Goal: Task Accomplishment & Management: Complete application form

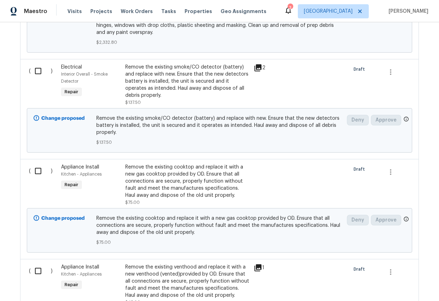
scroll to position [1447, 0]
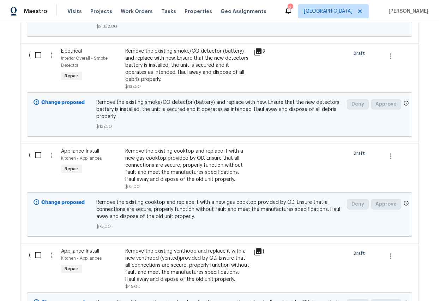
click at [159, 159] on div "Remove the existing cooktop and replace it with a new gas cooktop provided by O…" at bounding box center [187, 164] width 124 height 35
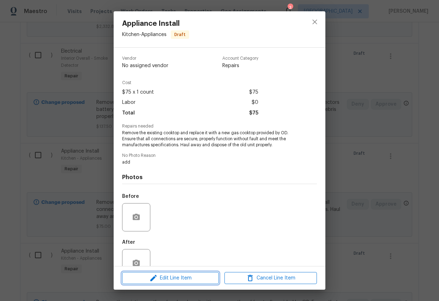
click at [175, 240] on span "Edit Line Item" at bounding box center [170, 277] width 92 height 9
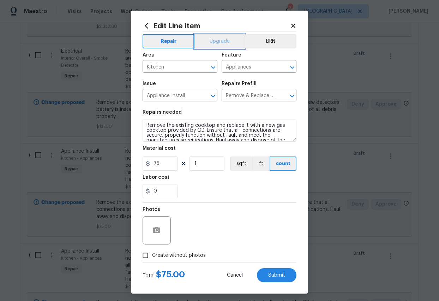
click at [228, 39] on button "Upgrade" at bounding box center [219, 41] width 50 height 14
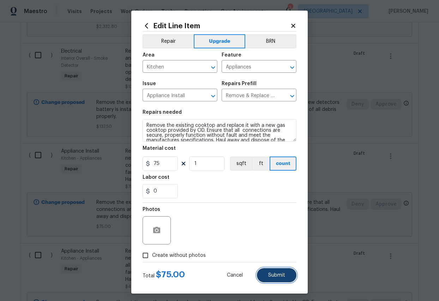
click at [277, 240] on span "Submit" at bounding box center [276, 274] width 17 height 5
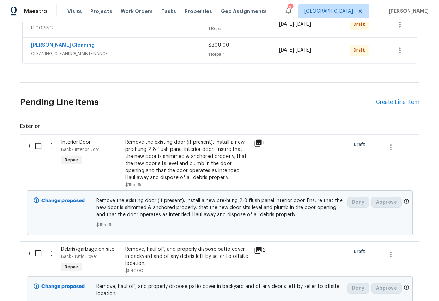
scroll to position [0, 0]
click at [388, 102] on div "Create Line Item" at bounding box center [396, 102] width 43 height 7
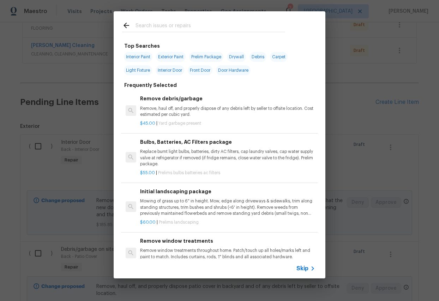
click at [165, 24] on input "text" at bounding box center [210, 26] width 150 height 11
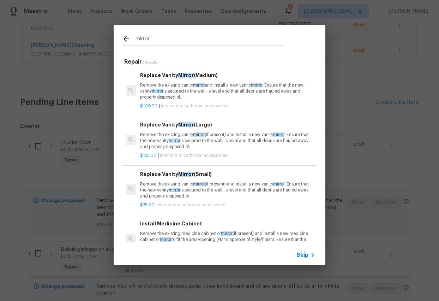
type input "mirror"
click at [180, 89] on p "Remove the existing vanity mirror and install a new vanity mirror . Ensure that…" at bounding box center [227, 91] width 175 height 18
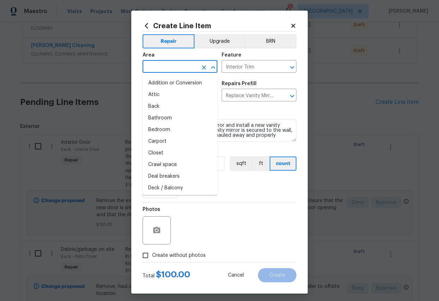
click at [176, 70] on input "text" at bounding box center [170, 67] width 55 height 11
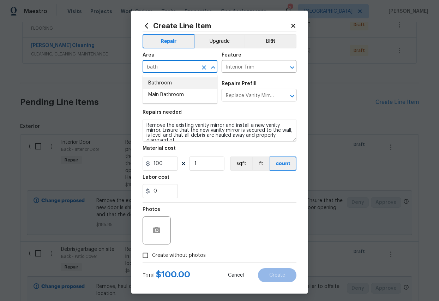
click at [168, 82] on li "Bathroom" at bounding box center [180, 83] width 75 height 12
type input "Bathroom"
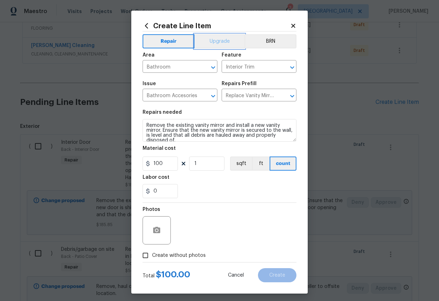
click at [231, 40] on button "Upgrade" at bounding box center [219, 41] width 50 height 14
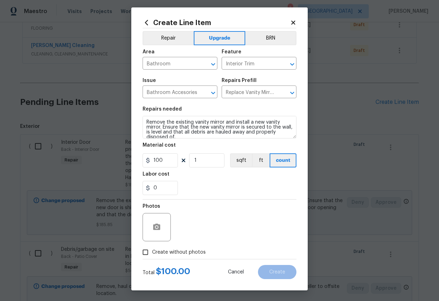
click at [144, 240] on input "Create without photos" at bounding box center [145, 251] width 13 height 13
checkbox input "true"
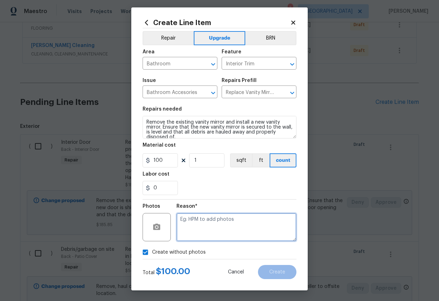
click at [222, 225] on textarea at bounding box center [236, 227] width 120 height 28
type textarea "add"
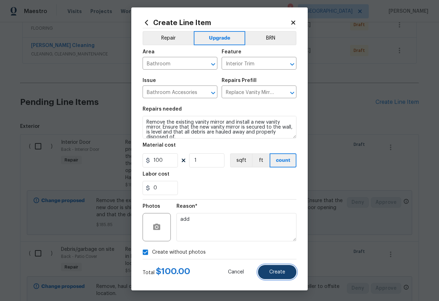
click at [284, 240] on span "Create" at bounding box center [277, 271] width 16 height 5
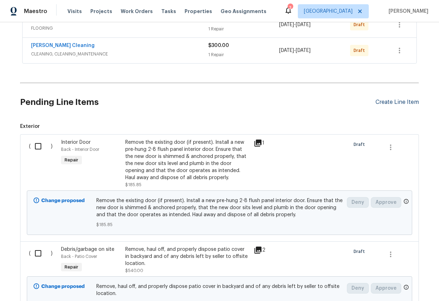
click at [381, 102] on div "Create Line Item" at bounding box center [396, 102] width 43 height 7
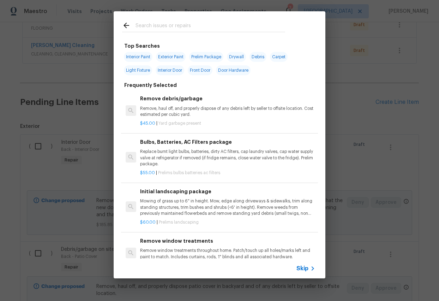
click at [179, 26] on input "text" at bounding box center [210, 26] width 150 height 11
click at [137, 72] on span "Light Fixture" at bounding box center [138, 70] width 28 height 10
type input "Light Fixture"
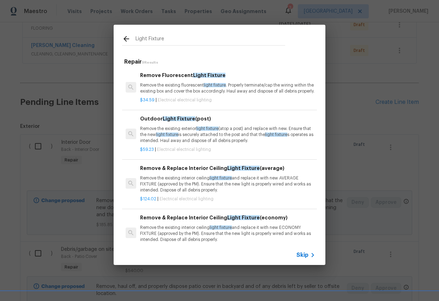
click at [181, 85] on p "Remove the existing fluorescent light fixture . Properly terminate/cap the wiri…" at bounding box center [227, 88] width 175 height 12
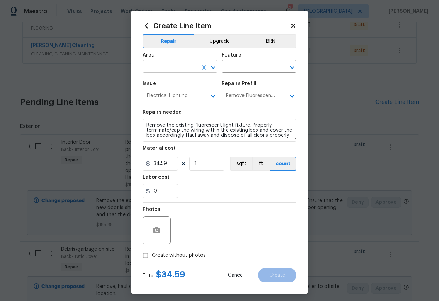
click at [163, 65] on input "text" at bounding box center [170, 67] width 55 height 11
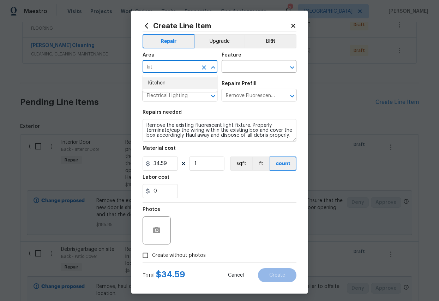
click at [158, 83] on li "Kitchen" at bounding box center [180, 83] width 75 height 12
type input "Kitchen"
click at [232, 71] on input "text" at bounding box center [249, 67] width 55 height 11
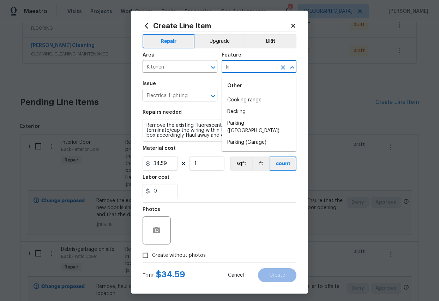
type input "k"
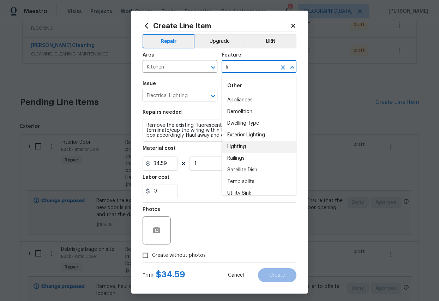
click at [236, 145] on li "Lighting" at bounding box center [259, 147] width 75 height 12
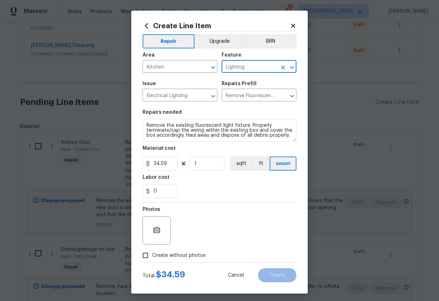
type input "Lighting"
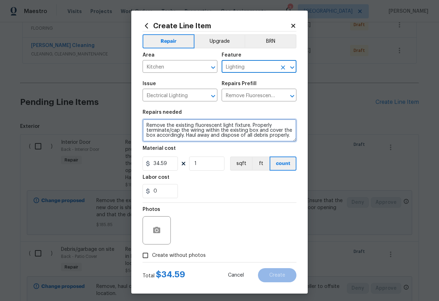
click at [291, 134] on textarea "Remove the existing fluorescent light fixture. Properly terminate/cap the wirin…" at bounding box center [220, 130] width 154 height 23
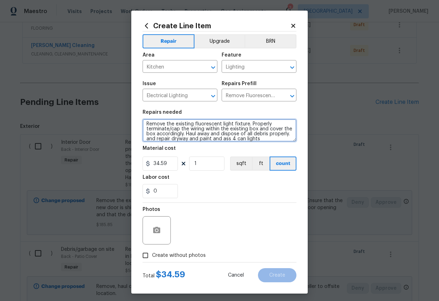
type textarea "Remove the existing fluorescent light fixture. Properly terminate/cap the wirin…"
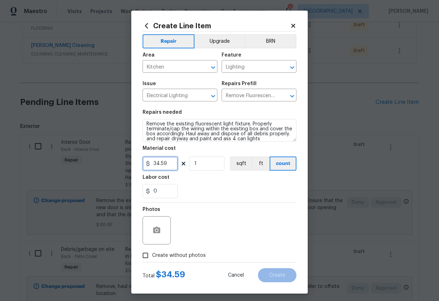
click at [172, 164] on input "34.59" at bounding box center [160, 163] width 35 height 14
type input "200"
click at [202, 164] on input "1" at bounding box center [206, 163] width 35 height 14
type input "3"
click at [188, 223] on div "Photos" at bounding box center [220, 225] width 154 height 46
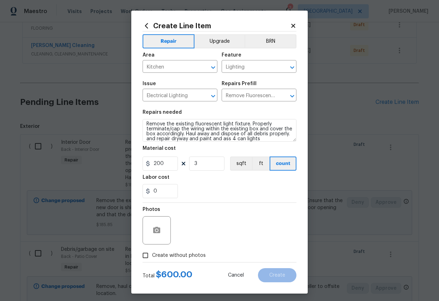
click at [144, 240] on input "Create without photos" at bounding box center [145, 254] width 13 height 13
checkbox input "true"
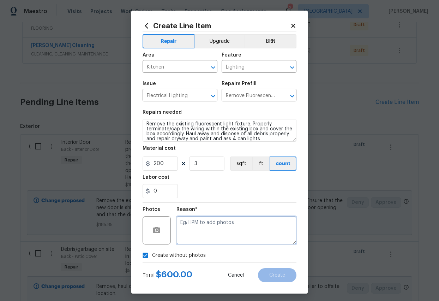
click at [201, 228] on textarea at bounding box center [236, 230] width 120 height 28
type textarea "add"
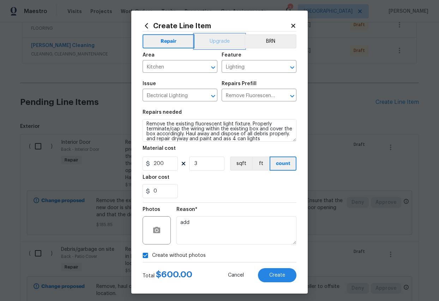
click at [226, 44] on button "Upgrade" at bounding box center [219, 41] width 50 height 14
click at [225, 41] on button "Upgrade" at bounding box center [220, 41] width 52 height 14
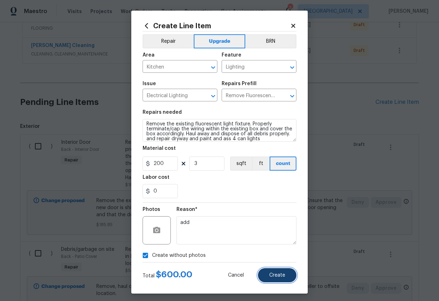
click at [275, 240] on span "Create" at bounding box center [277, 274] width 16 height 5
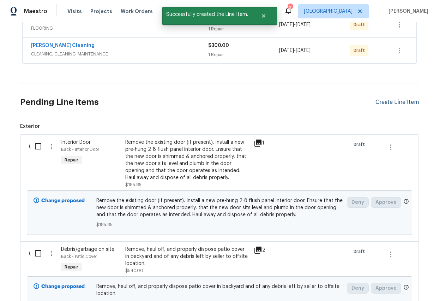
click at [388, 101] on div "Create Line Item" at bounding box center [396, 102] width 43 height 7
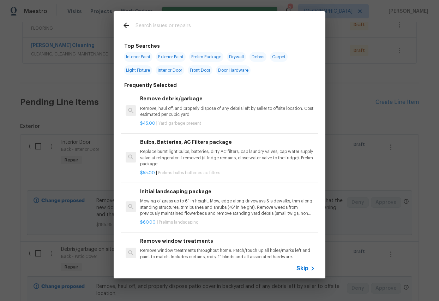
click at [164, 25] on input "text" at bounding box center [210, 26] width 150 height 11
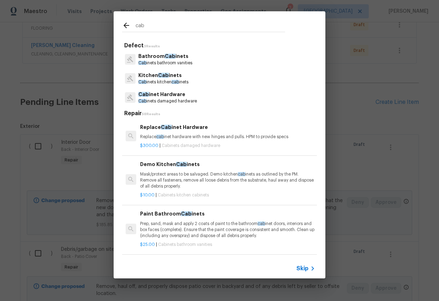
type input "cab"
click at [182, 135] on p "Replace cab inet hardware with new hinges and pulls. HPM to provide specs" at bounding box center [227, 137] width 175 height 6
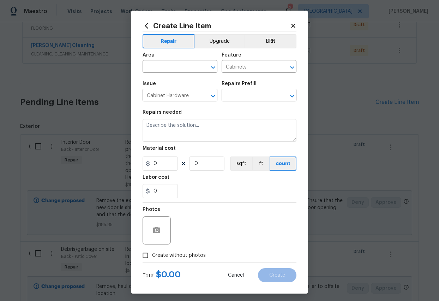
type textarea "Replace cabinet hardware with new hinges and pulls. HPM to provide specs"
type input "1"
type input "Replace Cabinet Hardware $300.00"
type input "300"
click at [166, 66] on input "text" at bounding box center [170, 67] width 55 height 11
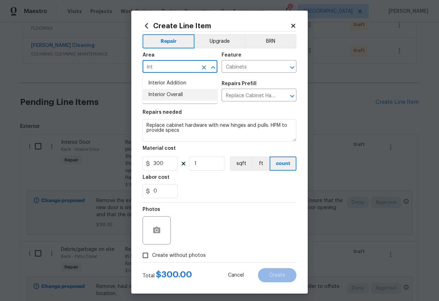
click at [173, 97] on li "Interior Overall" at bounding box center [180, 95] width 75 height 12
type input "Interior Overall"
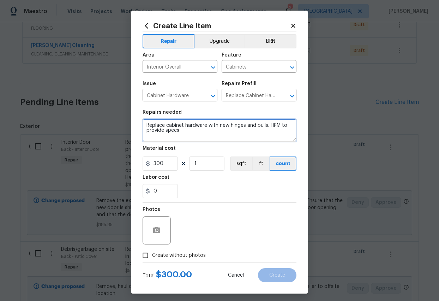
click at [189, 134] on textarea "Replace cabinet hardware with new hinges and pulls. HPM to provide specs" at bounding box center [220, 130] width 154 height 23
type textarea "Replace cabinet hardware with new hinges and pulls. HPM to provide specs. at ki…"
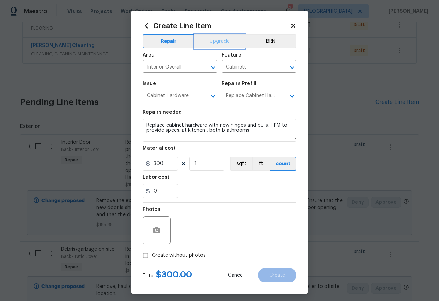
click at [227, 41] on button "Upgrade" at bounding box center [219, 41] width 50 height 14
click at [147, 240] on input "Create without photos" at bounding box center [145, 254] width 13 height 13
checkbox input "true"
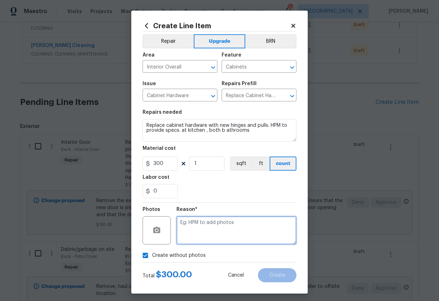
click at [187, 232] on textarea at bounding box center [236, 230] width 120 height 28
type textarea "ass"
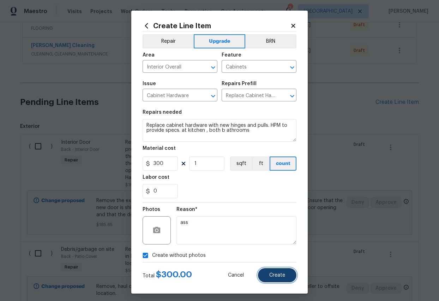
click at [274, 240] on span "Create" at bounding box center [277, 274] width 16 height 5
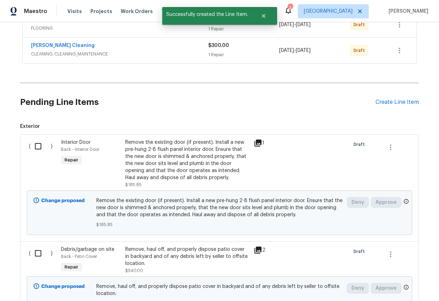
click at [40, 146] on input "checkbox" at bounding box center [41, 146] width 20 height 15
checkbox input "true"
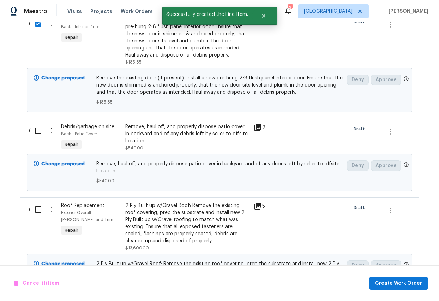
scroll to position [310, 0]
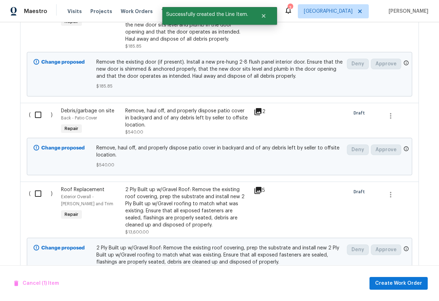
click at [39, 114] on input "checkbox" at bounding box center [41, 114] width 20 height 15
checkbox input "true"
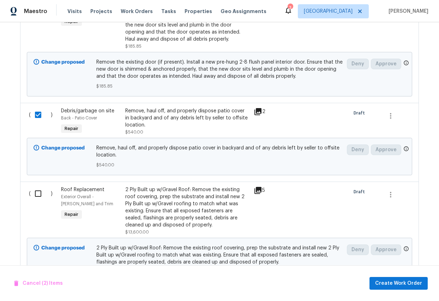
click at [38, 192] on input "checkbox" at bounding box center [41, 193] width 20 height 15
checkbox input "true"
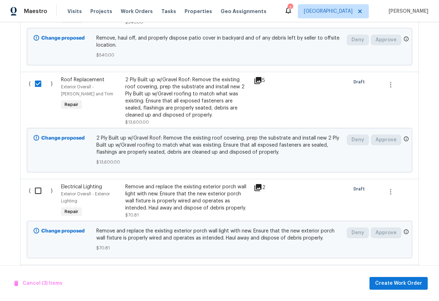
scroll to position [423, 0]
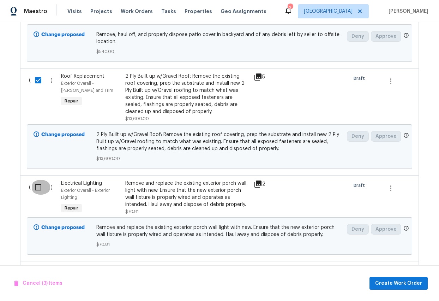
click at [37, 187] on input "checkbox" at bounding box center [41, 187] width 20 height 15
checkbox input "true"
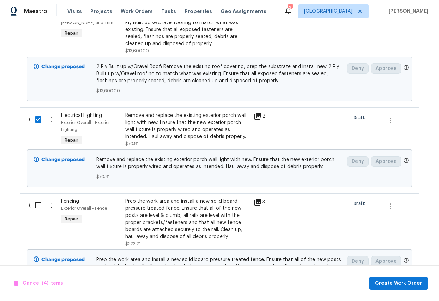
scroll to position [502, 0]
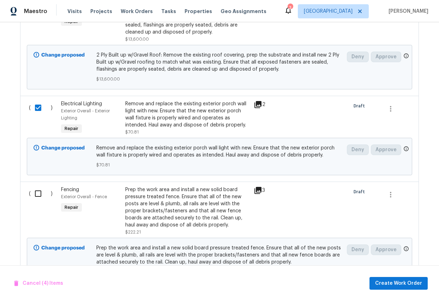
click at [39, 195] on input "checkbox" at bounding box center [41, 193] width 20 height 15
checkbox input "true"
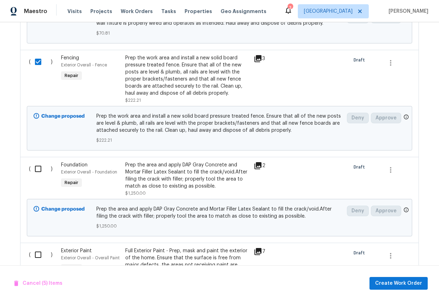
scroll to position [641, 0]
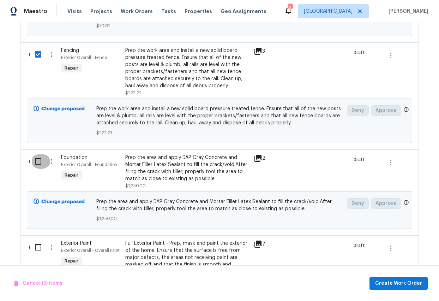
click at [37, 162] on input "checkbox" at bounding box center [41, 161] width 20 height 15
checkbox input "true"
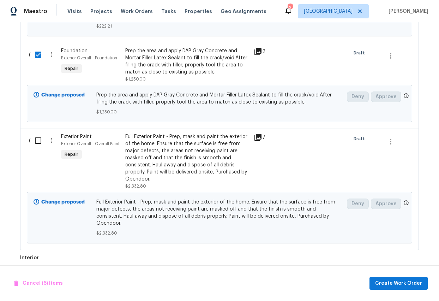
scroll to position [754, 0]
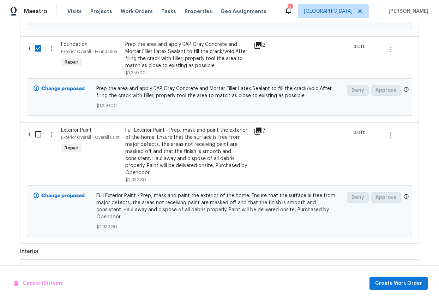
click at [38, 135] on input "checkbox" at bounding box center [41, 134] width 20 height 15
checkbox input "true"
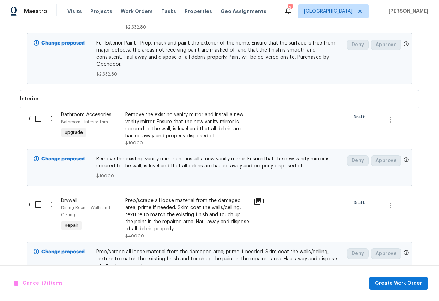
scroll to position [907, 0]
click at [37, 113] on input "checkbox" at bounding box center [41, 118] width 20 height 15
checkbox input "true"
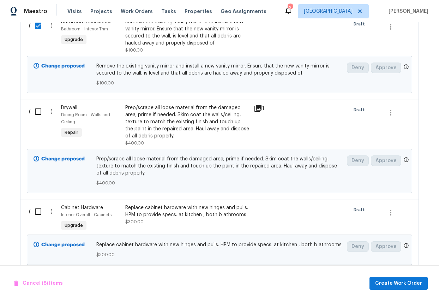
scroll to position [1002, 0]
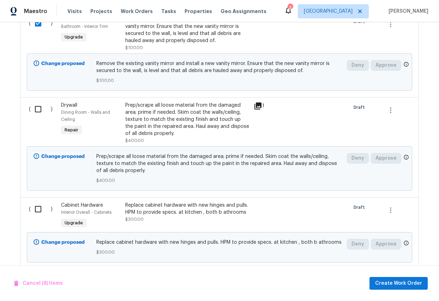
click at [37, 102] on input "checkbox" at bounding box center [41, 109] width 20 height 15
checkbox input "true"
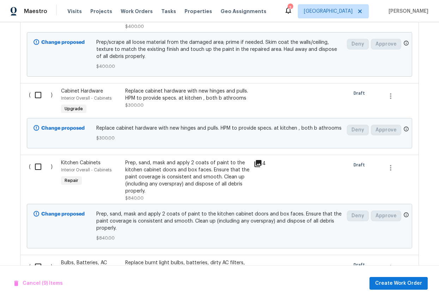
scroll to position [1119, 0]
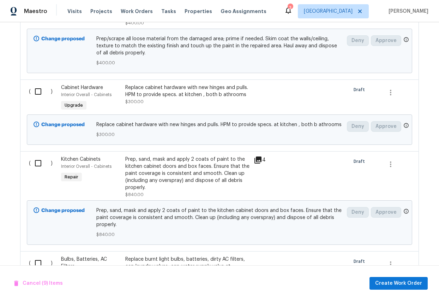
click at [38, 86] on input "checkbox" at bounding box center [41, 91] width 20 height 15
checkbox input "true"
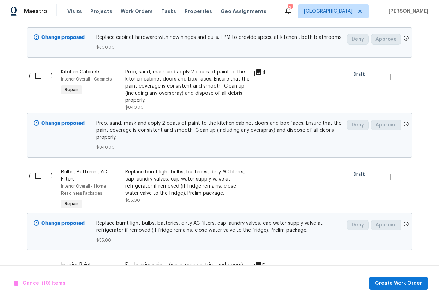
scroll to position [1209, 0]
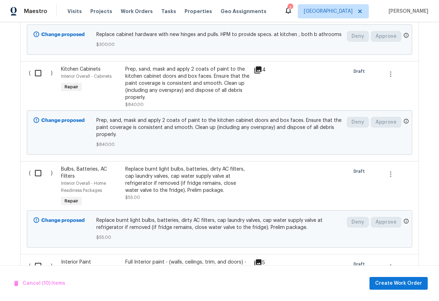
click at [38, 69] on input "checkbox" at bounding box center [41, 73] width 20 height 15
checkbox input "true"
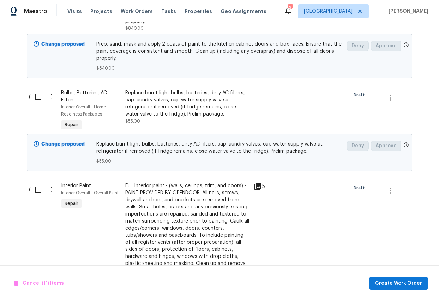
scroll to position [1287, 0]
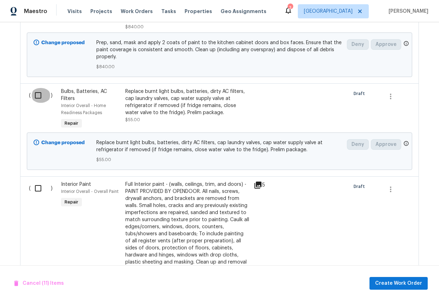
click at [38, 90] on input "checkbox" at bounding box center [41, 95] width 20 height 15
checkbox input "true"
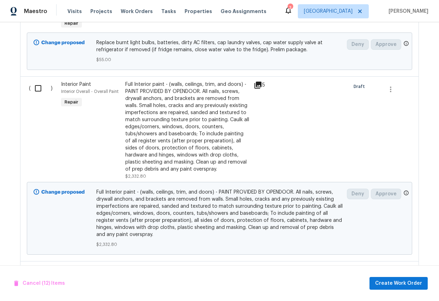
click at [38, 81] on input "checkbox" at bounding box center [41, 88] width 20 height 15
checkbox input "true"
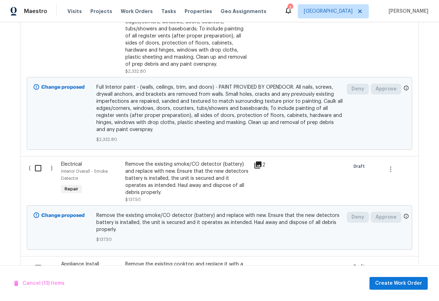
scroll to position [1498, 0]
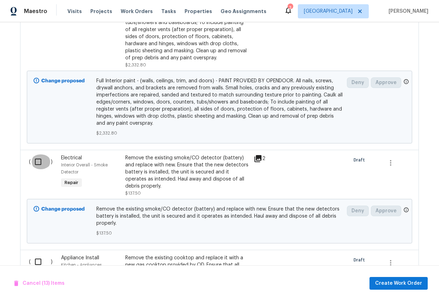
click at [38, 158] on input "checkbox" at bounding box center [41, 161] width 20 height 15
checkbox input "true"
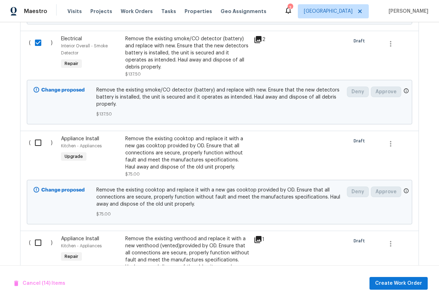
scroll to position [1620, 0]
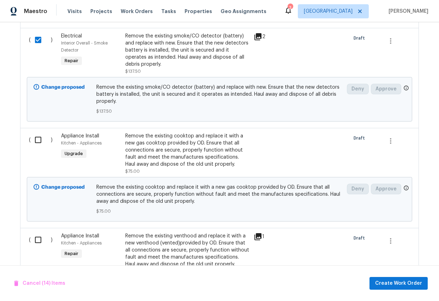
click at [38, 134] on input "checkbox" at bounding box center [41, 139] width 20 height 15
checkbox input "true"
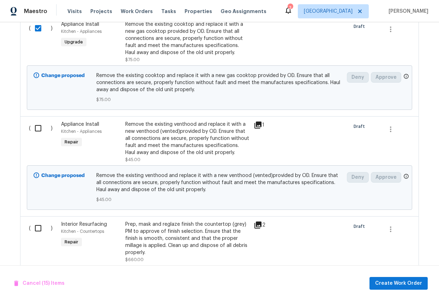
scroll to position [1734, 0]
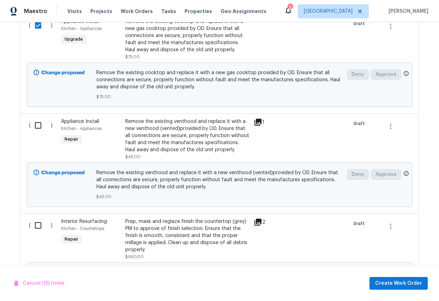
click at [38, 119] on input "checkbox" at bounding box center [41, 125] width 20 height 15
checkbox input "true"
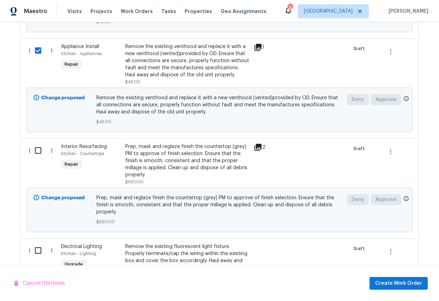
scroll to position [1815, 0]
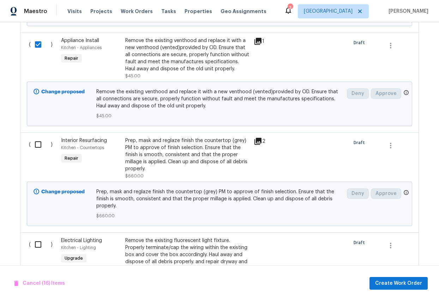
click at [38, 141] on input "checkbox" at bounding box center [41, 144] width 20 height 15
checkbox input "true"
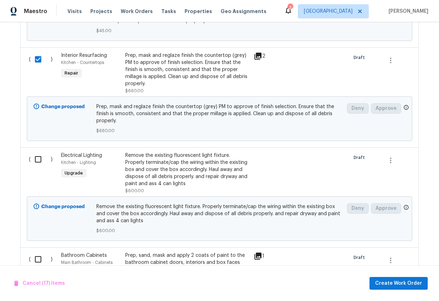
scroll to position [1905, 0]
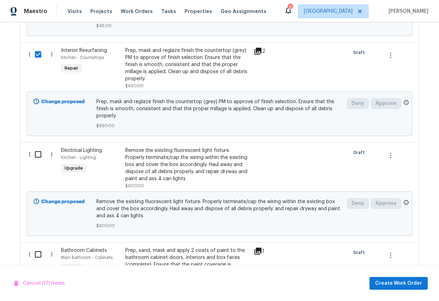
click at [38, 147] on input "checkbox" at bounding box center [41, 154] width 20 height 15
checkbox input "true"
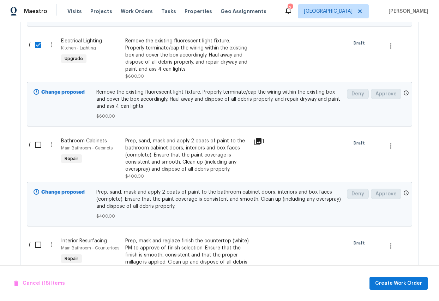
scroll to position [2017, 0]
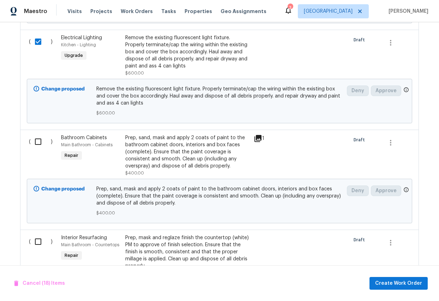
click at [37, 134] on input "checkbox" at bounding box center [41, 141] width 20 height 15
checkbox input "true"
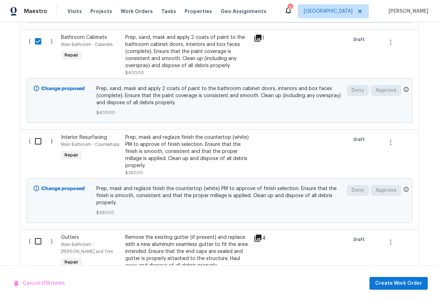
scroll to position [2125, 0]
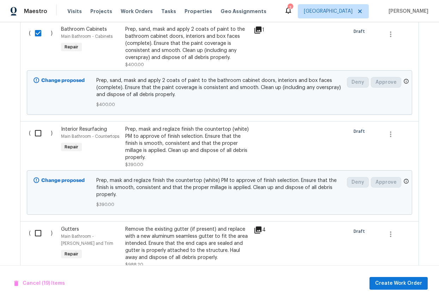
click at [36, 126] on input "checkbox" at bounding box center [41, 133] width 20 height 15
checkbox input "true"
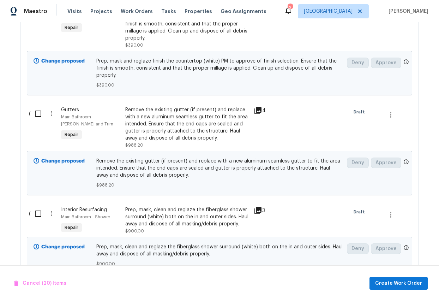
scroll to position [2249, 0]
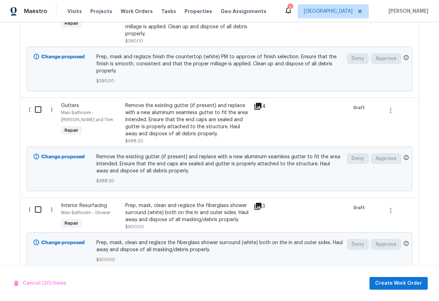
click at [37, 102] on input "checkbox" at bounding box center [41, 109] width 20 height 15
checkbox input "true"
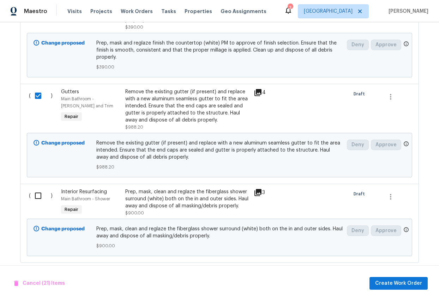
click at [38, 188] on input "checkbox" at bounding box center [41, 195] width 20 height 15
checkbox input "true"
click at [391, 240] on span "Create Work Order" at bounding box center [398, 283] width 47 height 9
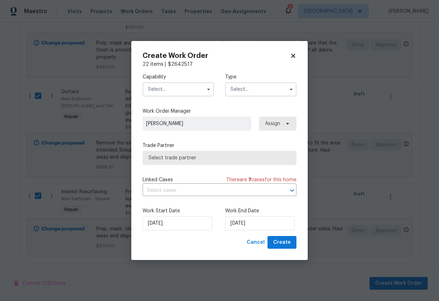
click at [168, 89] on input "text" at bounding box center [178, 89] width 71 height 14
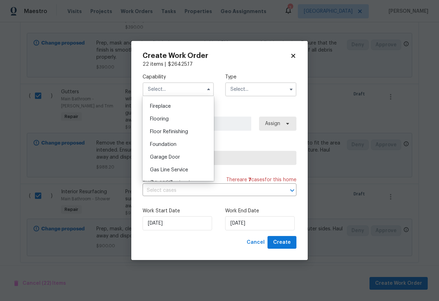
scroll to position [274, 0]
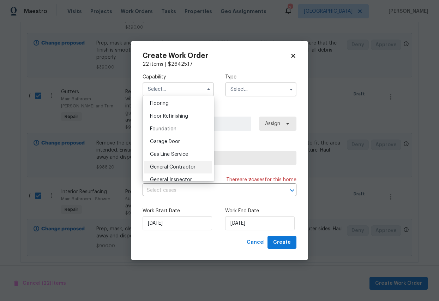
click at [178, 165] on span "General Contractor" at bounding box center [173, 166] width 46 height 5
type input "General Contractor"
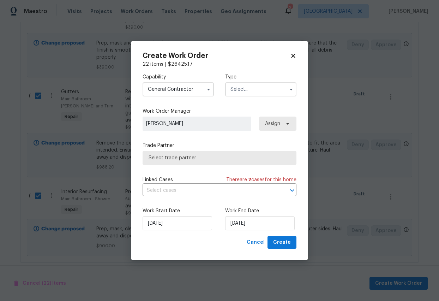
click at [233, 90] on input "text" at bounding box center [260, 89] width 71 height 14
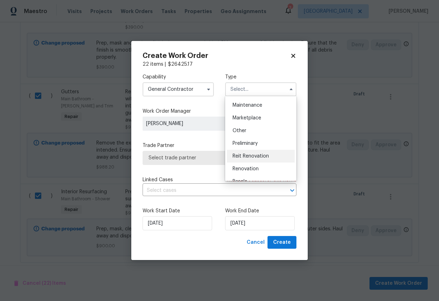
scroll to position [116, 0]
click at [247, 162] on div "Renovation" at bounding box center [261, 166] width 68 height 13
type input "Renovation"
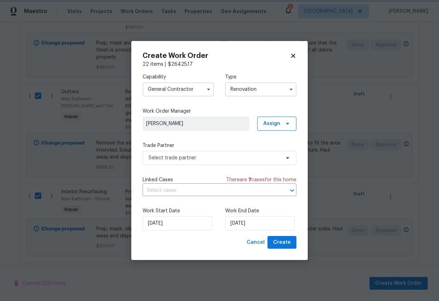
scroll to position [0, 0]
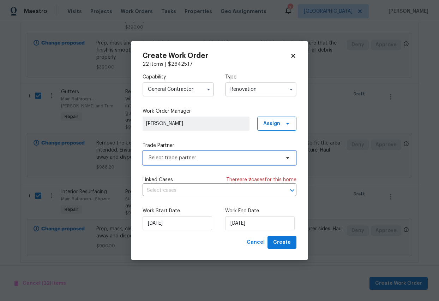
click at [216, 161] on span "Select trade partner" at bounding box center [220, 158] width 154 height 14
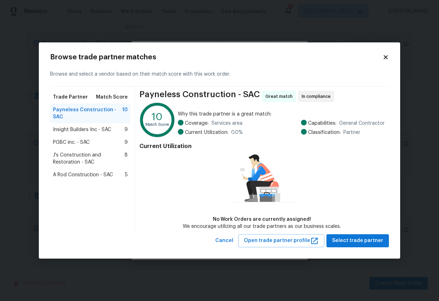
click at [81, 129] on span "Insight Builders Inc - SAC" at bounding box center [82, 129] width 58 height 7
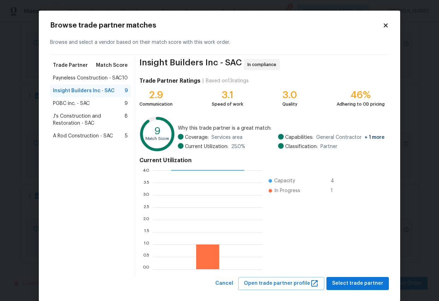
scroll to position [11, 0]
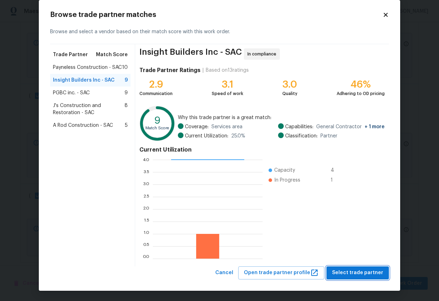
click at [365, 240] on span "Select trade partner" at bounding box center [357, 272] width 51 height 9
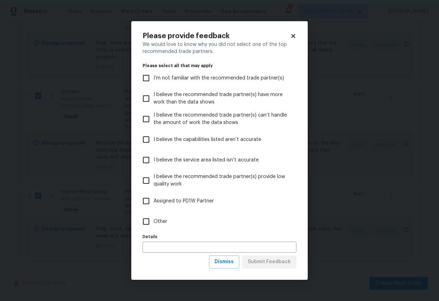
scroll to position [0, 0]
click at [146, 222] on input "Other" at bounding box center [146, 221] width 15 height 15
checkbox input "true"
click at [267, 240] on span "Submit Feedback" at bounding box center [269, 261] width 43 height 9
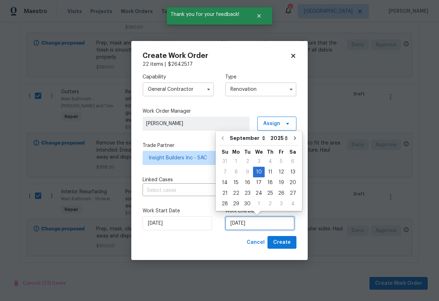
click at [265, 226] on input "[DATE]" at bounding box center [259, 223] width 69 height 14
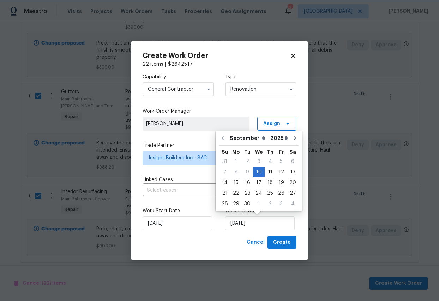
click at [292, 55] on icon at bounding box center [293, 56] width 4 height 4
checkbox input "false"
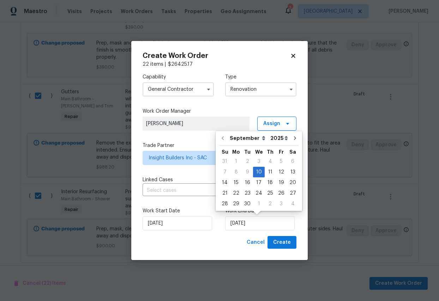
checkbox input "false"
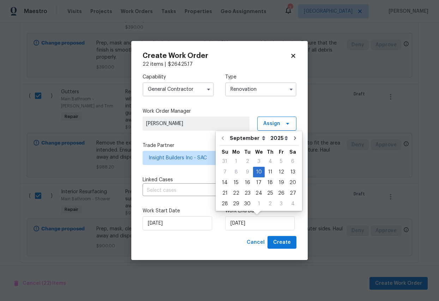
checkbox input "false"
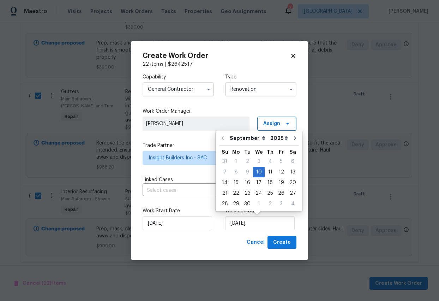
checkbox input "false"
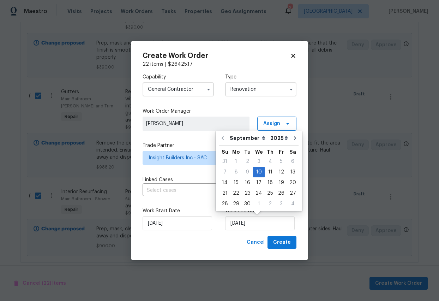
checkbox input "false"
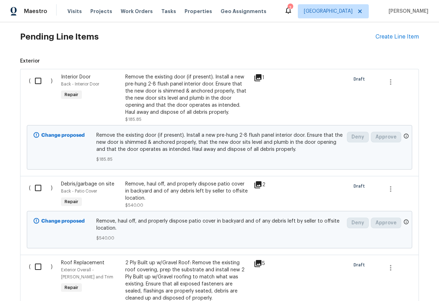
scroll to position [238, 0]
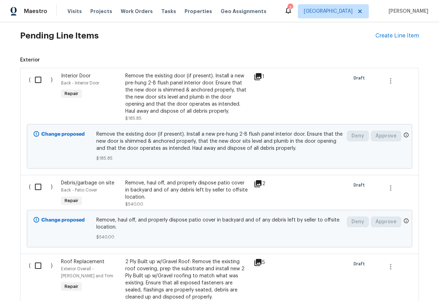
click at [36, 79] on input "checkbox" at bounding box center [41, 79] width 20 height 15
checkbox input "true"
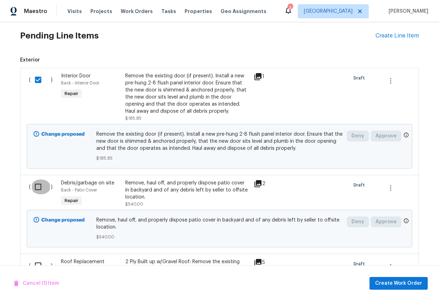
click at [39, 187] on input "checkbox" at bounding box center [41, 186] width 20 height 15
checkbox input "true"
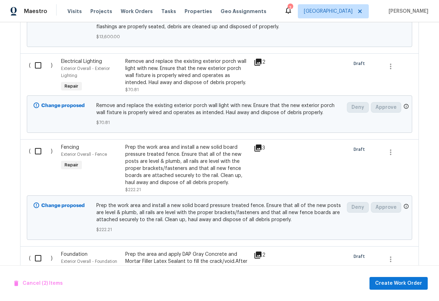
scroll to position [557, 0]
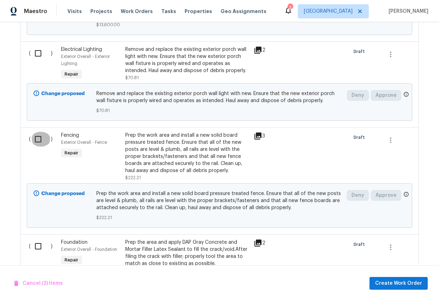
click at [40, 140] on input "checkbox" at bounding box center [41, 139] width 20 height 15
checkbox input "true"
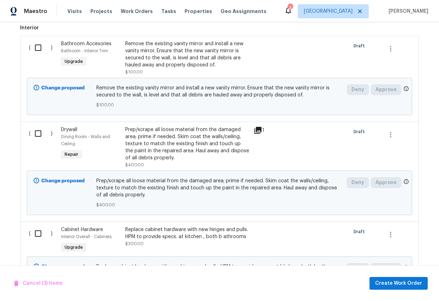
scroll to position [982, 0]
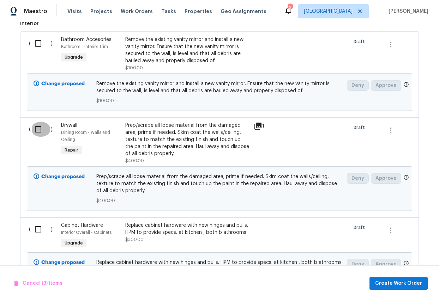
click at [37, 122] on input "checkbox" at bounding box center [41, 129] width 20 height 15
checkbox input "true"
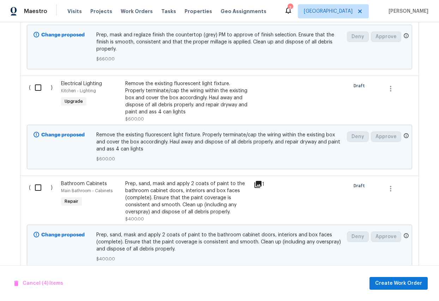
scroll to position [1968, 0]
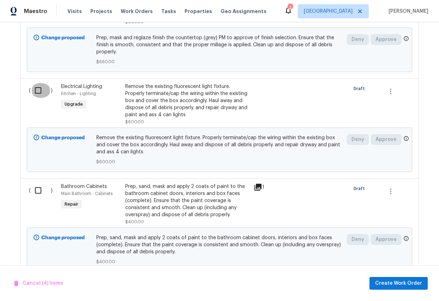
click at [39, 83] on input "checkbox" at bounding box center [41, 90] width 20 height 15
checkbox input "true"
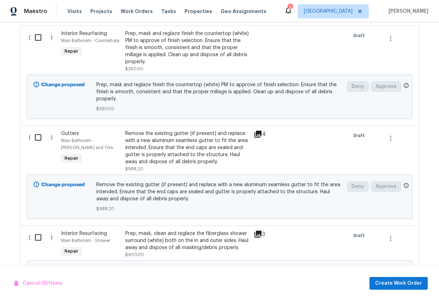
scroll to position [2226, 0]
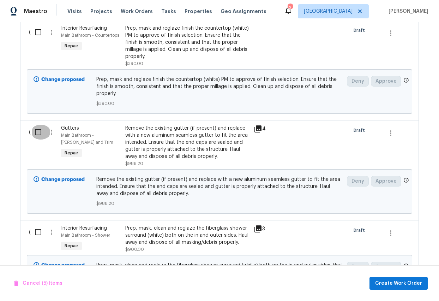
click at [37, 125] on input "checkbox" at bounding box center [41, 132] width 20 height 15
checkbox input "true"
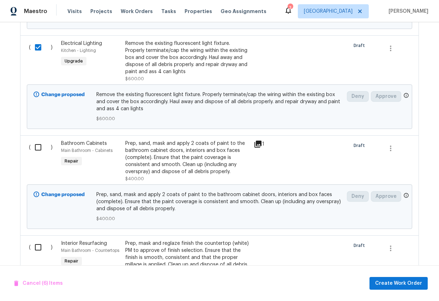
scroll to position [1988, 0]
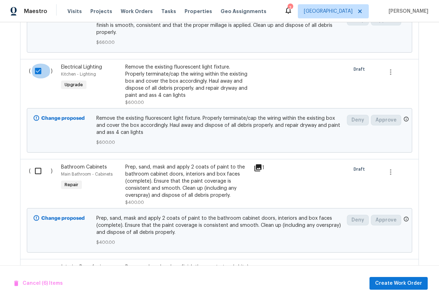
click at [35, 63] on input "checkbox" at bounding box center [41, 70] width 20 height 15
checkbox input "false"
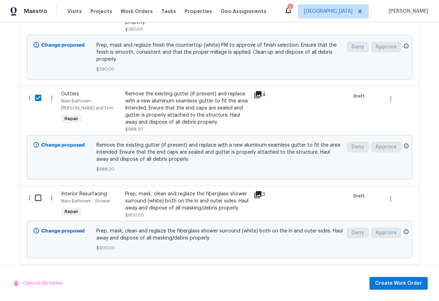
scroll to position [2263, 0]
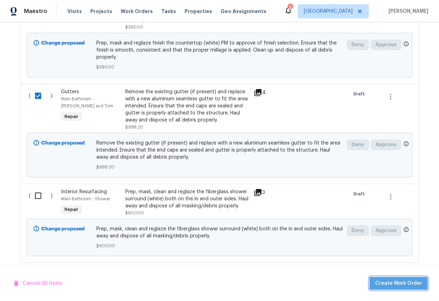
click at [408, 240] on span "Create Work Order" at bounding box center [398, 283] width 47 height 9
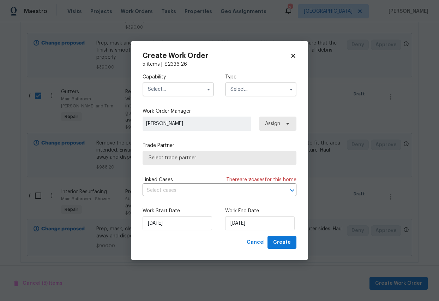
click at [175, 88] on input "text" at bounding box center [178, 89] width 71 height 14
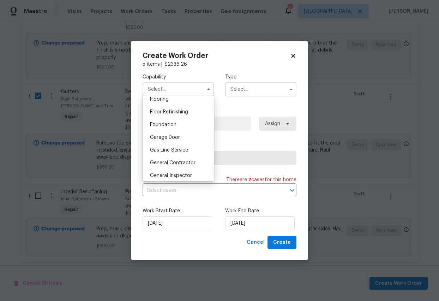
scroll to position [284, 0]
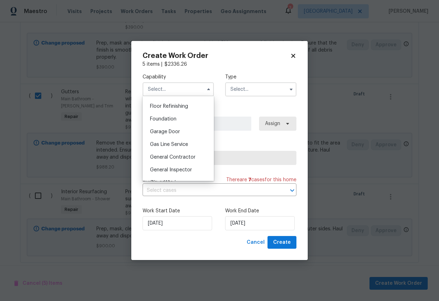
click at [177, 156] on span "General Contractor" at bounding box center [173, 157] width 46 height 5
type input "General Contractor"
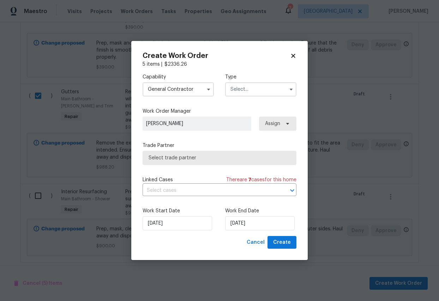
click at [244, 89] on input "text" at bounding box center [260, 89] width 71 height 14
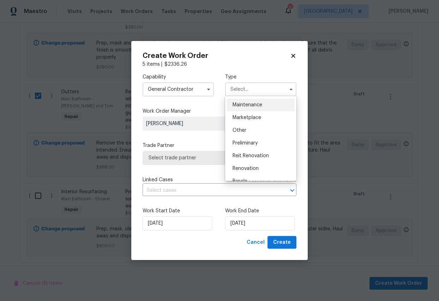
scroll to position [115, 0]
click at [246, 166] on span "Renovation" at bounding box center [245, 166] width 26 height 5
type input "Renovation"
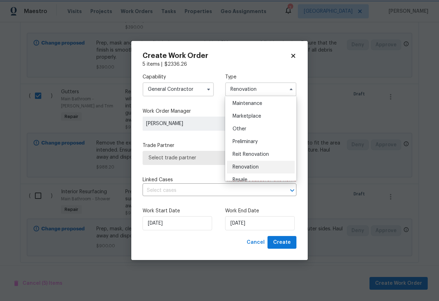
scroll to position [0, 0]
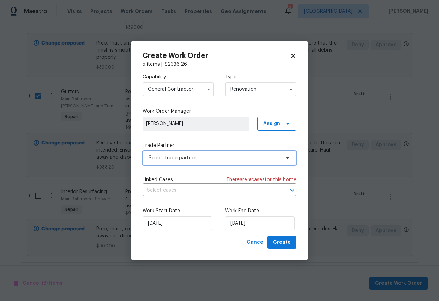
click at [243, 157] on span "Select trade partner" at bounding box center [215, 157] width 132 height 7
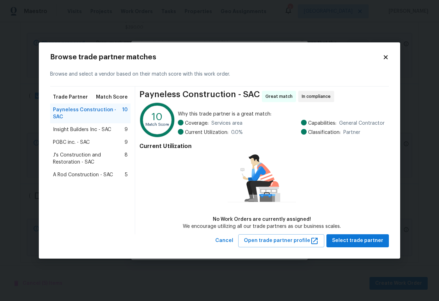
click at [66, 127] on span "Insight Builders Inc - SAC" at bounding box center [82, 129] width 58 height 7
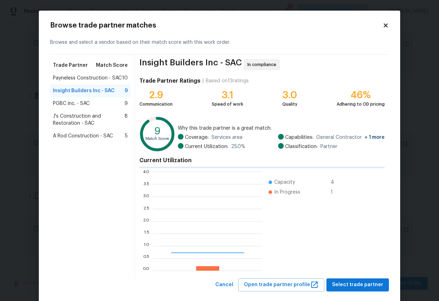
scroll to position [99, 110]
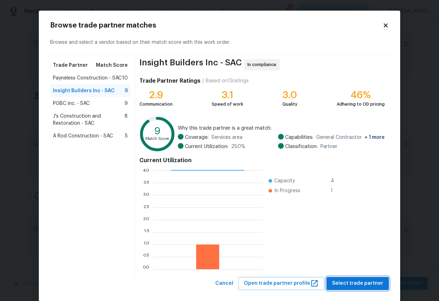
click at [358, 240] on span "Select trade partner" at bounding box center [357, 283] width 51 height 9
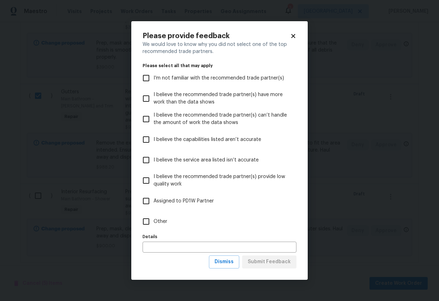
click at [144, 219] on input "Other" at bounding box center [146, 221] width 15 height 15
checkbox input "true"
click at [264, 240] on span "Submit Feedback" at bounding box center [269, 261] width 43 height 9
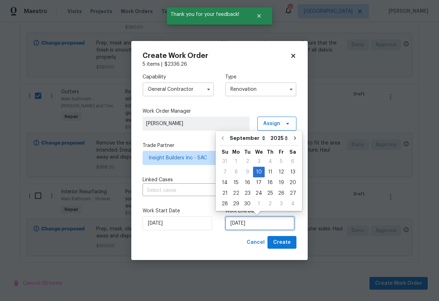
click at [265, 224] on input "[DATE]" at bounding box center [259, 223] width 69 height 14
click at [256, 184] on div "17" at bounding box center [259, 182] width 12 height 10
type input "[DATE]"
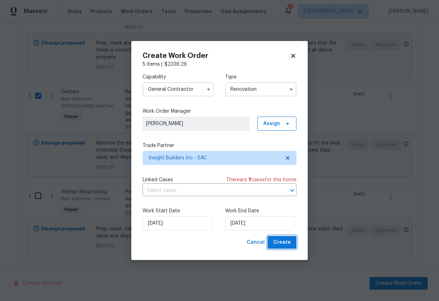
click at [282, 240] on span "Create" at bounding box center [282, 242] width 18 height 9
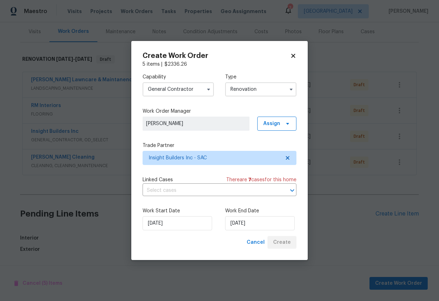
scroll to position [1586, 0]
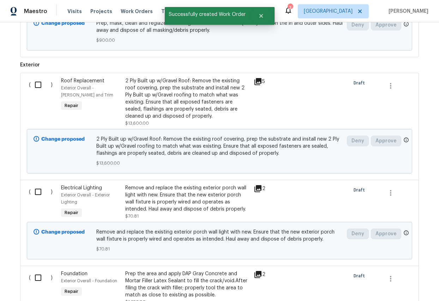
click at [37, 79] on input "checkbox" at bounding box center [41, 84] width 20 height 15
checkbox input "true"
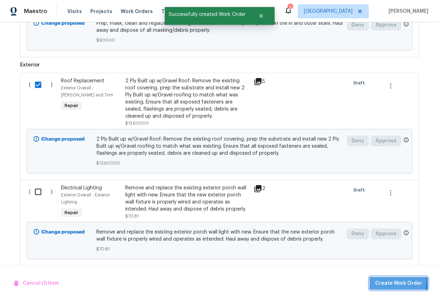
click at [395, 240] on span "Create Work Order" at bounding box center [398, 283] width 47 height 9
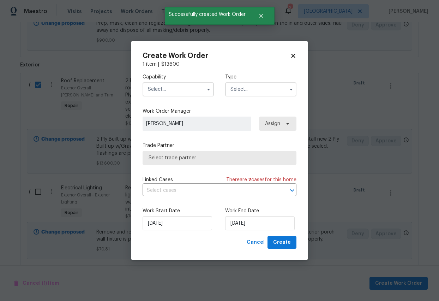
click at [177, 87] on input "text" at bounding box center [178, 89] width 71 height 14
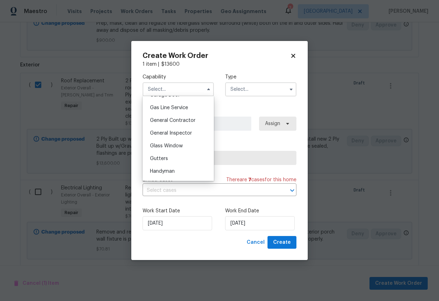
scroll to position [323, 0]
click at [164, 117] on span "General Contractor" at bounding box center [173, 118] width 46 height 5
type input "General Contractor"
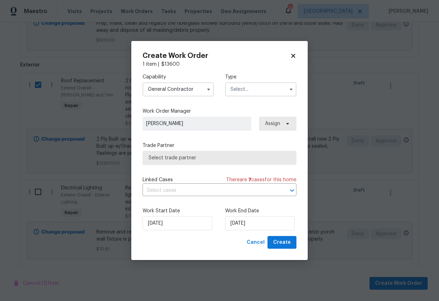
click at [263, 88] on input "text" at bounding box center [260, 89] width 71 height 14
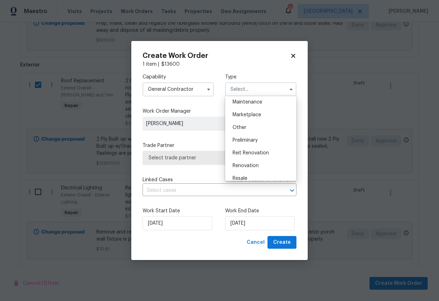
scroll to position [118, 0]
click at [248, 165] on span "Renovation" at bounding box center [245, 164] width 26 height 5
type input "Renovation"
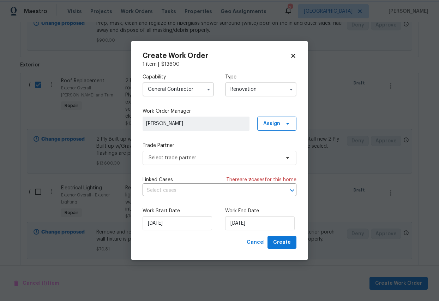
scroll to position [0, 0]
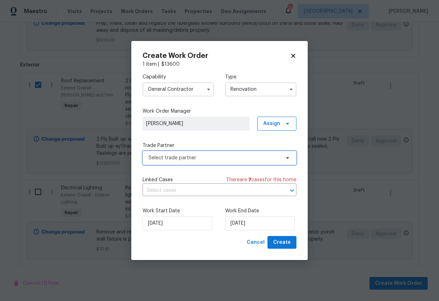
click at [213, 158] on span "Select trade partner" at bounding box center [215, 157] width 132 height 7
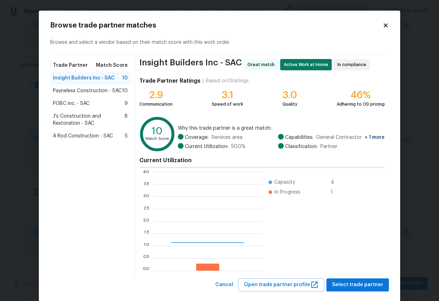
scroll to position [99, 110]
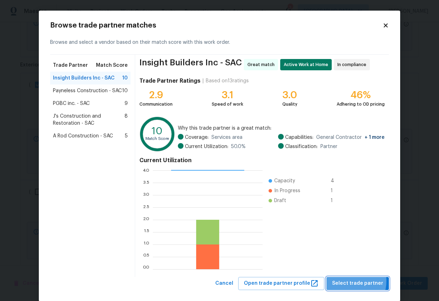
click at [353, 240] on span "Select trade partner" at bounding box center [357, 283] width 51 height 9
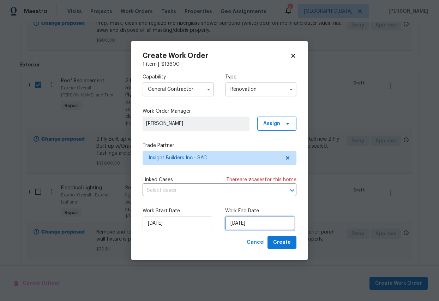
click at [265, 225] on input "[DATE]" at bounding box center [259, 223] width 69 height 14
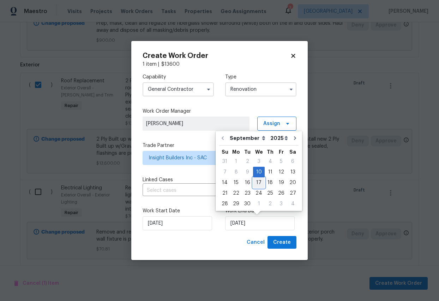
click at [256, 182] on div "17" at bounding box center [259, 182] width 12 height 10
type input "[DATE]"
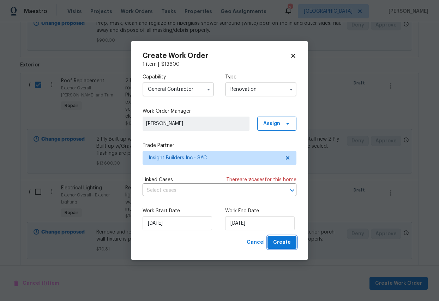
click at [282, 240] on span "Create" at bounding box center [282, 242] width 18 height 9
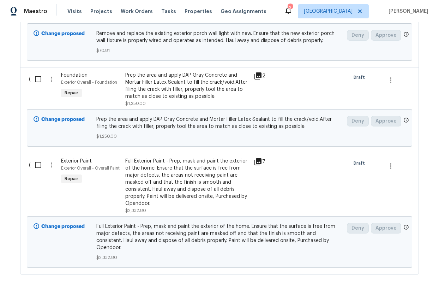
scroll to position [1714, 0]
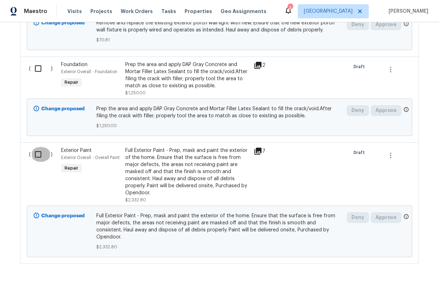
click at [38, 150] on input "checkbox" at bounding box center [41, 154] width 20 height 15
checkbox input "true"
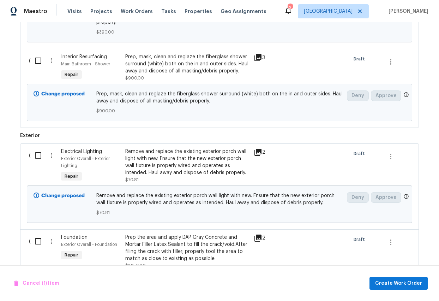
scroll to position [1539, 0]
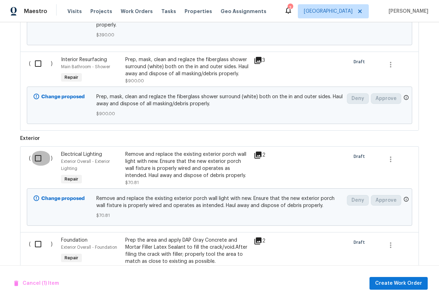
click at [39, 151] on input "checkbox" at bounding box center [41, 158] width 20 height 15
checkbox input "true"
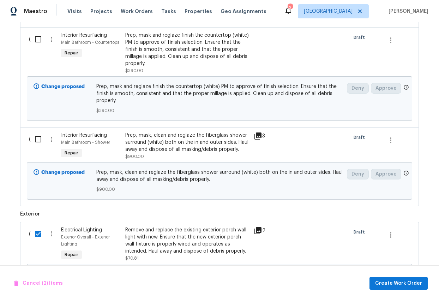
scroll to position [1462, 0]
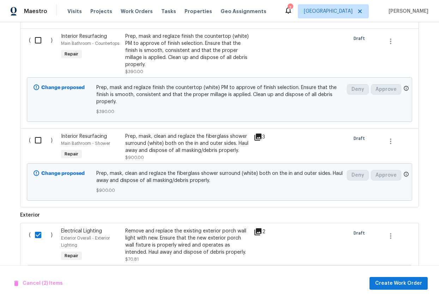
click at [37, 136] on input "checkbox" at bounding box center [41, 140] width 20 height 15
checkbox input "true"
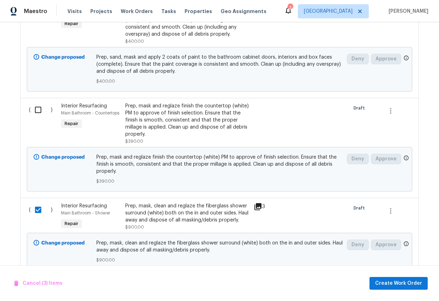
scroll to position [1365, 0]
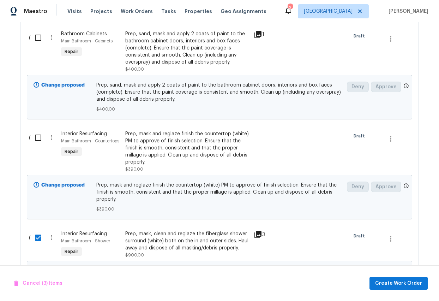
click at [37, 131] on input "checkbox" at bounding box center [41, 137] width 20 height 15
checkbox input "true"
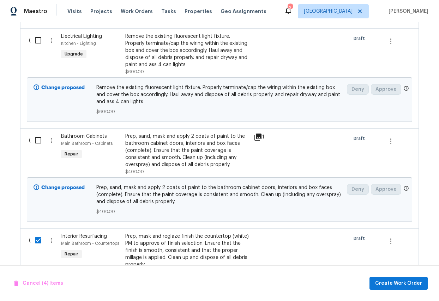
scroll to position [1260, 0]
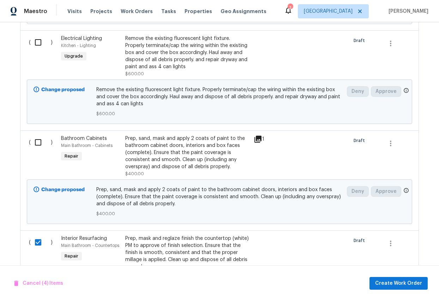
click at [39, 135] on input "checkbox" at bounding box center [41, 142] width 20 height 15
checkbox input "true"
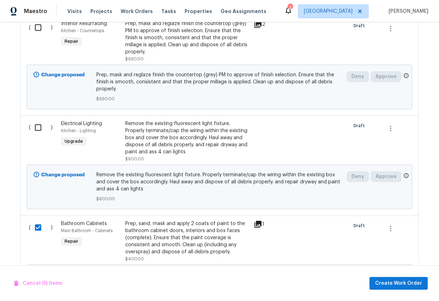
scroll to position [1172, 0]
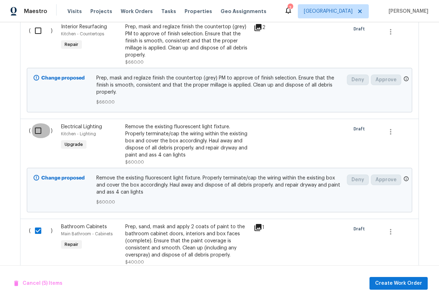
click at [38, 125] on input "checkbox" at bounding box center [41, 130] width 20 height 15
checkbox input "true"
click at [40, 33] on input "checkbox" at bounding box center [41, 30] width 20 height 15
checkbox input "true"
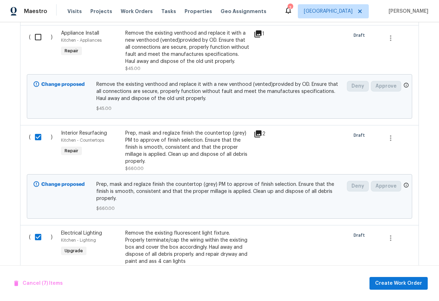
scroll to position [1066, 0]
click at [40, 40] on input "checkbox" at bounding box center [41, 37] width 20 height 15
checkbox input "true"
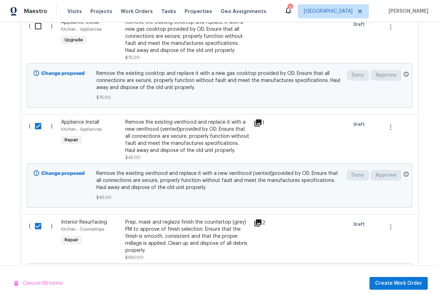
scroll to position [959, 0]
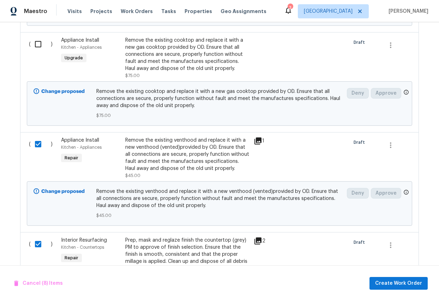
click at [38, 48] on input "checkbox" at bounding box center [41, 44] width 20 height 15
checkbox input "true"
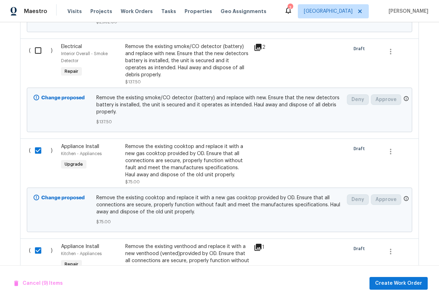
scroll to position [851, 0]
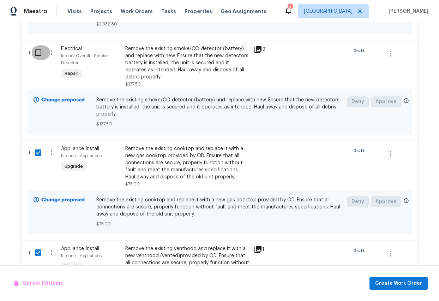
click at [38, 50] on input "checkbox" at bounding box center [41, 52] width 20 height 15
checkbox input "true"
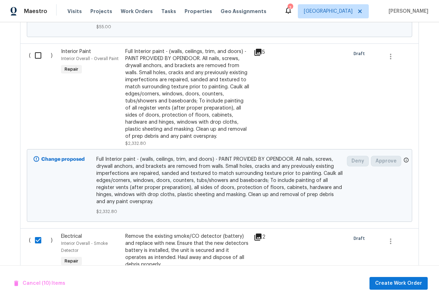
scroll to position [663, 0]
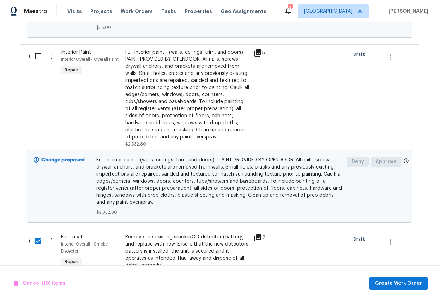
click at [38, 56] on input "checkbox" at bounding box center [41, 56] width 20 height 15
checkbox input "true"
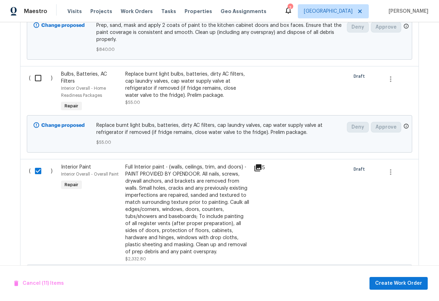
scroll to position [548, 0]
click at [36, 78] on input "checkbox" at bounding box center [41, 78] width 20 height 15
checkbox input "true"
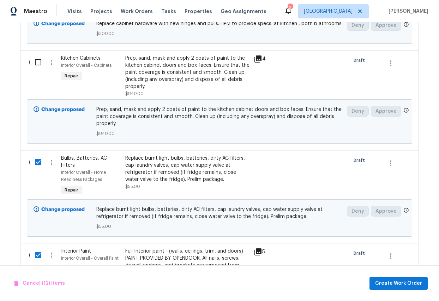
scroll to position [442, 0]
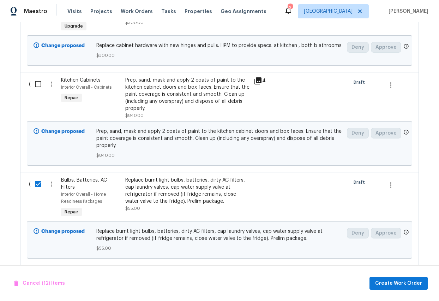
click at [38, 82] on input "checkbox" at bounding box center [41, 84] width 20 height 15
checkbox input "true"
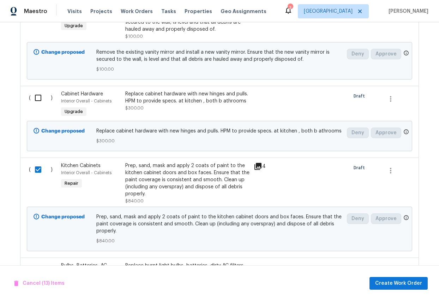
scroll to position [337, 0]
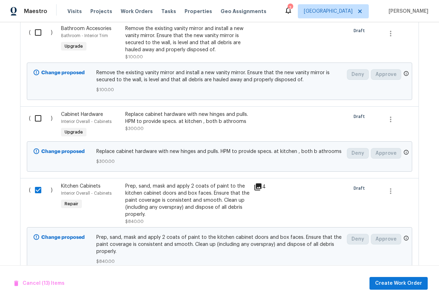
click at [37, 119] on input "checkbox" at bounding box center [41, 118] width 20 height 15
checkbox input "true"
click at [38, 31] on input "checkbox" at bounding box center [41, 32] width 20 height 15
checkbox input "true"
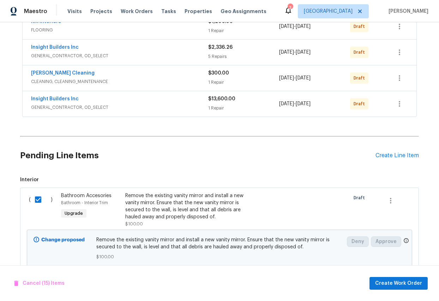
scroll to position [168, 0]
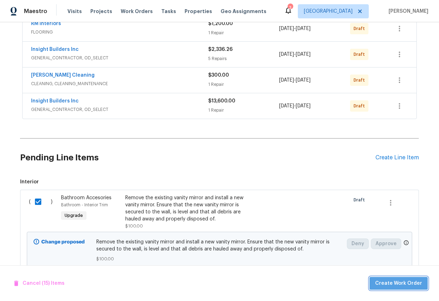
click at [407, 240] on span "Create Work Order" at bounding box center [398, 283] width 47 height 9
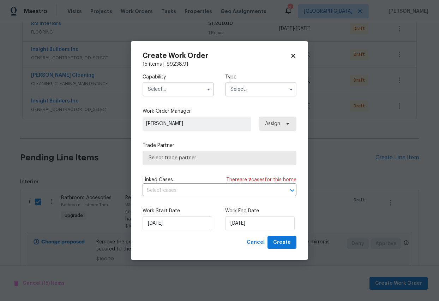
click at [169, 91] on input "text" at bounding box center [178, 89] width 71 height 14
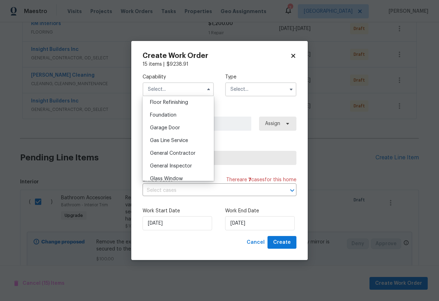
scroll to position [292, 0]
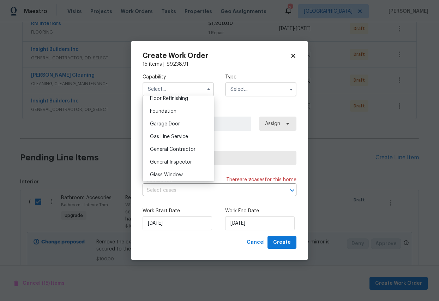
click at [169, 149] on span "General Contractor" at bounding box center [173, 149] width 46 height 5
type input "General Contractor"
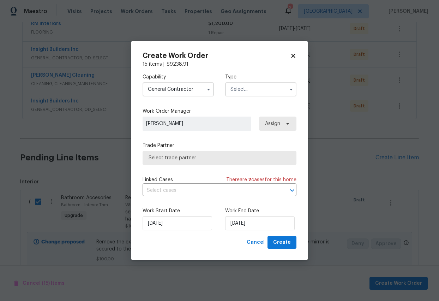
click at [254, 91] on input "text" at bounding box center [260, 89] width 71 height 14
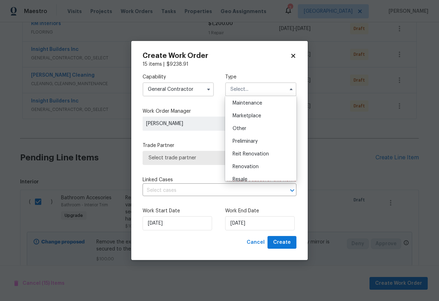
scroll to position [116, 0]
click at [253, 164] on span "Renovation" at bounding box center [245, 166] width 26 height 5
type input "Renovation"
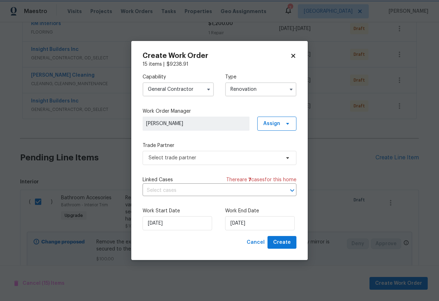
scroll to position [0, 0]
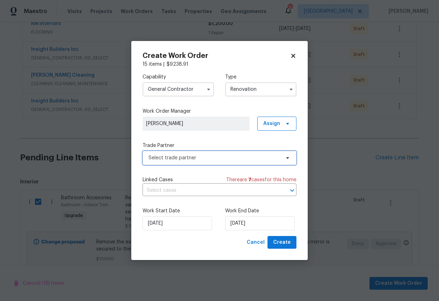
click at [238, 162] on span "Select trade partner" at bounding box center [220, 158] width 154 height 14
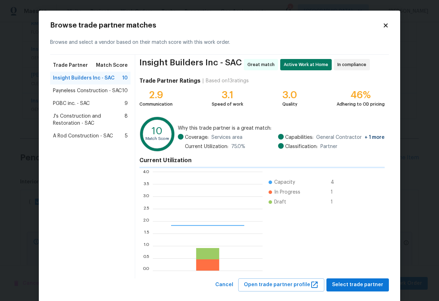
scroll to position [99, 110]
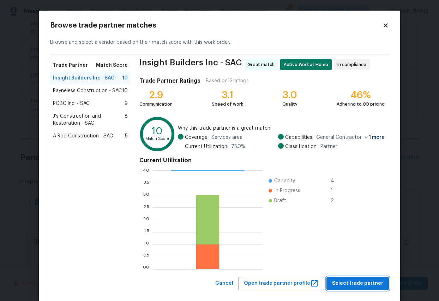
click at [359, 240] on span "Select trade partner" at bounding box center [357, 283] width 51 height 9
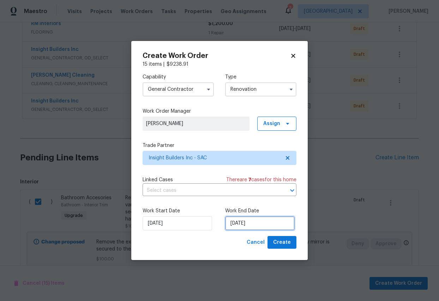
click at [262, 225] on input "[DATE]" at bounding box center [259, 223] width 69 height 14
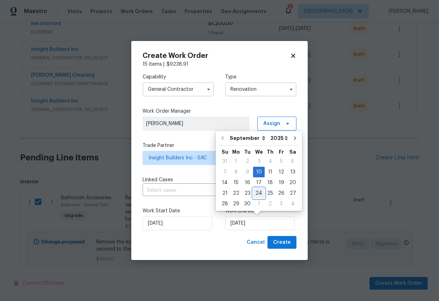
click at [260, 193] on div "24" at bounding box center [259, 193] width 12 height 10
type input "[DATE]"
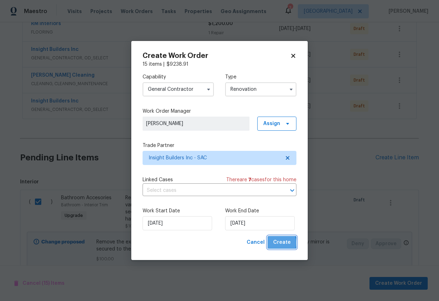
click at [280, 240] on span "Create" at bounding box center [282, 242] width 18 height 9
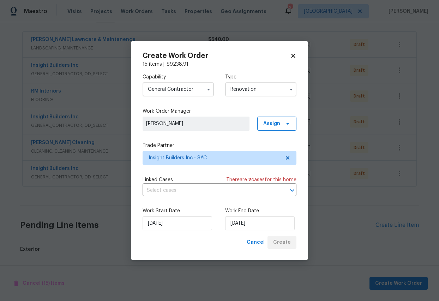
scroll to position [193, 0]
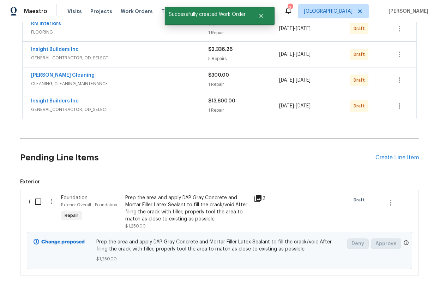
click at [37, 201] on input "checkbox" at bounding box center [41, 201] width 20 height 15
checkbox input "true"
click at [400, 240] on span "Create Work Order" at bounding box center [398, 283] width 47 height 9
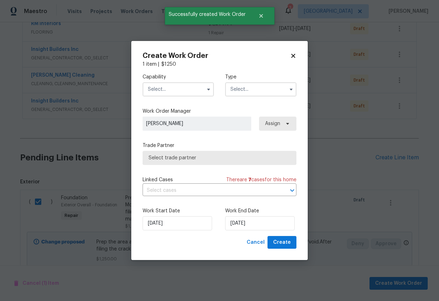
click at [181, 88] on input "text" at bounding box center [178, 89] width 71 height 14
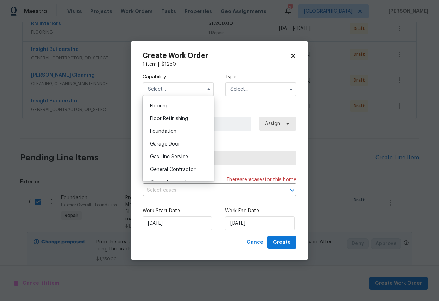
scroll to position [275, 0]
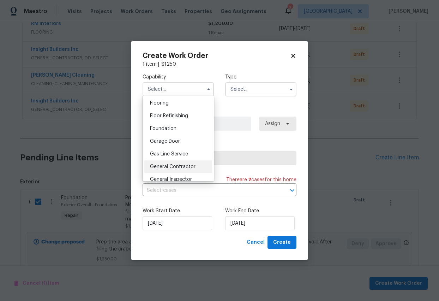
click at [175, 165] on span "General Contractor" at bounding box center [173, 166] width 46 height 5
type input "General Contractor"
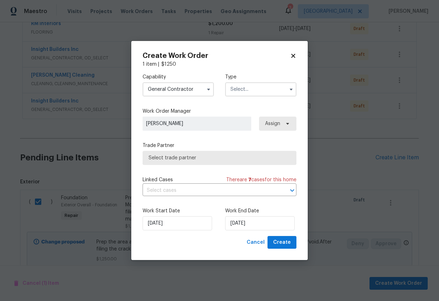
click at [252, 91] on input "text" at bounding box center [260, 89] width 71 height 14
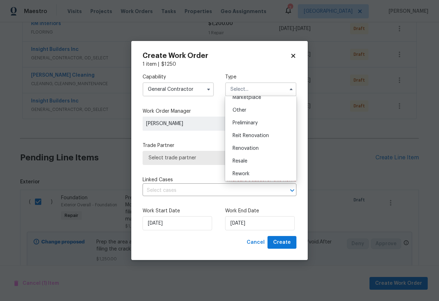
scroll to position [135, 0]
click at [243, 147] on span "Renovation" at bounding box center [245, 146] width 26 height 5
type input "Renovation"
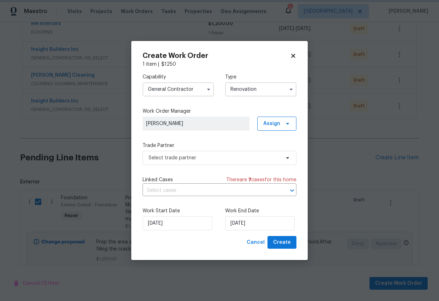
scroll to position [0, 0]
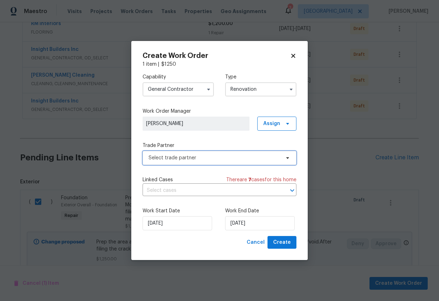
click at [219, 159] on span "Select trade partner" at bounding box center [215, 157] width 132 height 7
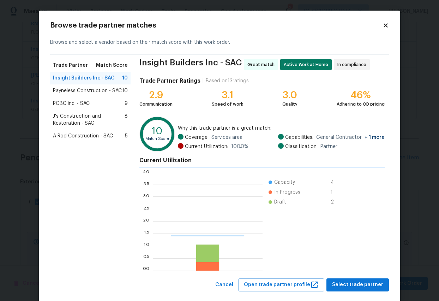
scroll to position [99, 110]
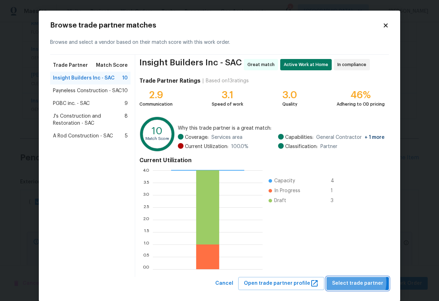
click at [359, 240] on span "Select trade partner" at bounding box center [357, 283] width 51 height 9
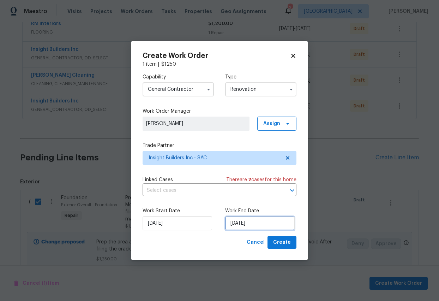
click at [264, 224] on input "[DATE]" at bounding box center [259, 223] width 69 height 14
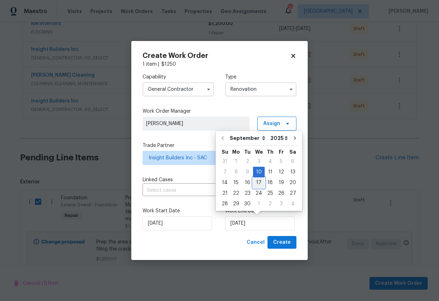
click at [253, 183] on div "17" at bounding box center [259, 182] width 12 height 10
type input "[DATE]"
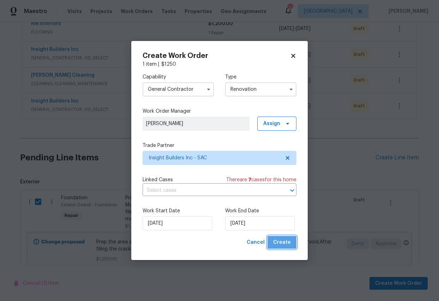
click at [285, 240] on span "Create" at bounding box center [282, 242] width 18 height 9
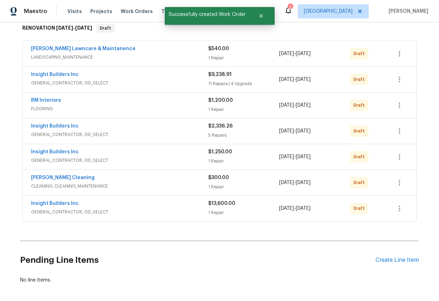
scroll to position [109, 0]
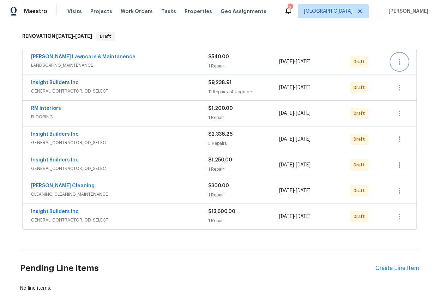
click at [399, 61] on icon "button" at bounding box center [399, 62] width 8 height 8
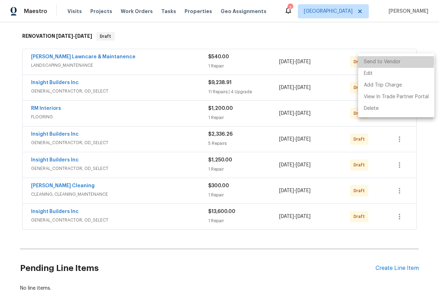
click at [383, 61] on li "Send to Vendor" at bounding box center [396, 62] width 76 height 12
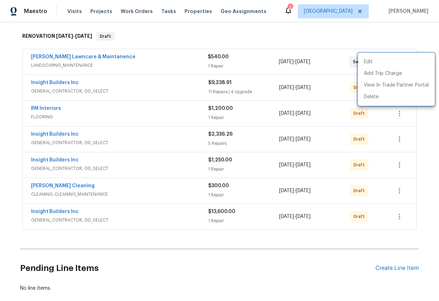
click at [397, 115] on div at bounding box center [219, 150] width 439 height 301
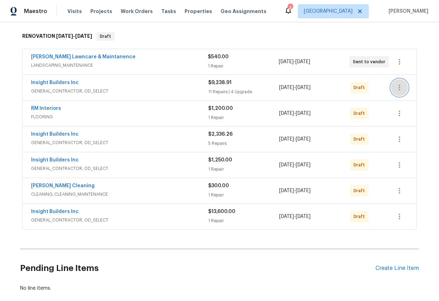
click at [399, 87] on icon "button" at bounding box center [399, 88] width 1 height 6
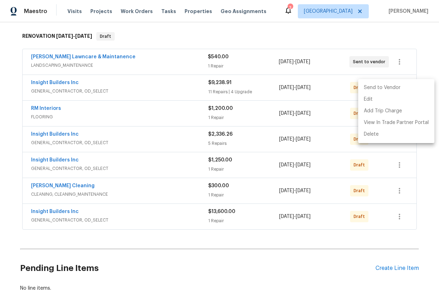
click at [382, 88] on li "Send to Vendor" at bounding box center [396, 88] width 76 height 12
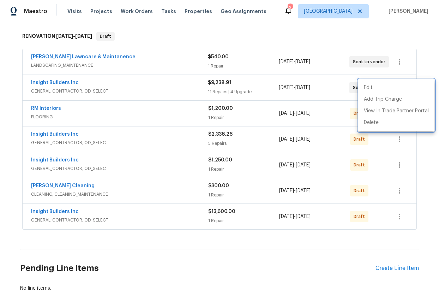
click at [346, 89] on div at bounding box center [219, 150] width 439 height 301
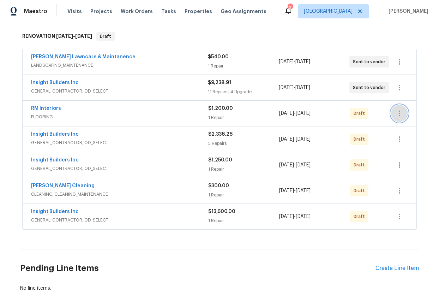
click at [398, 109] on icon "button" at bounding box center [399, 113] width 8 height 8
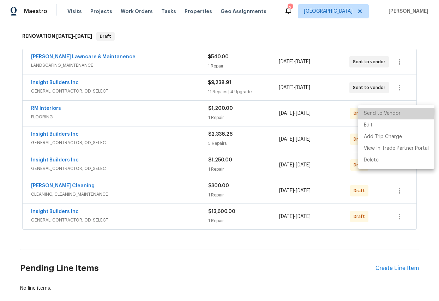
click at [373, 110] on li "Send to Vendor" at bounding box center [396, 114] width 76 height 12
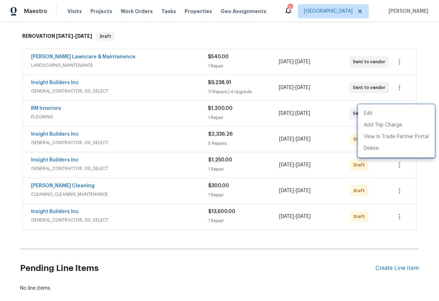
click at [399, 161] on div at bounding box center [219, 150] width 439 height 301
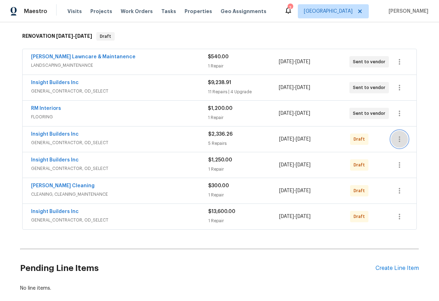
click at [395, 135] on icon "button" at bounding box center [399, 139] width 8 height 8
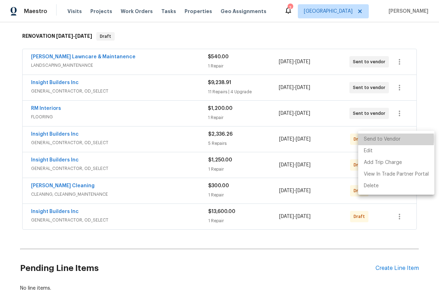
click at [375, 139] on li "Send to Vendor" at bounding box center [396, 139] width 76 height 12
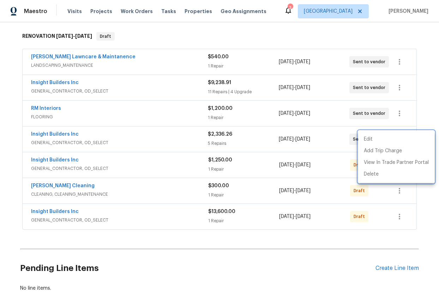
click at [400, 189] on div at bounding box center [219, 150] width 439 height 301
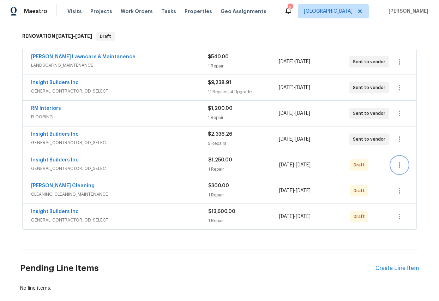
click at [397, 164] on icon "button" at bounding box center [399, 165] width 8 height 8
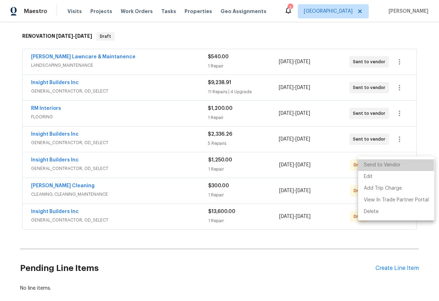
click at [379, 165] on li "Send to Vendor" at bounding box center [396, 165] width 76 height 12
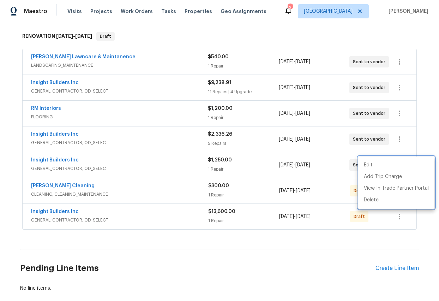
click at [407, 210] on div at bounding box center [219, 150] width 439 height 301
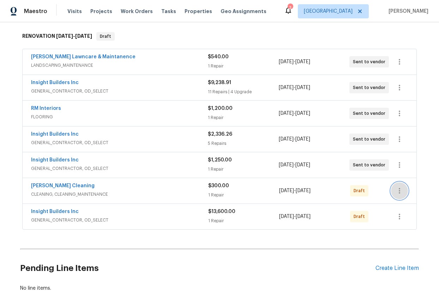
click at [397, 188] on icon "button" at bounding box center [399, 190] width 8 height 8
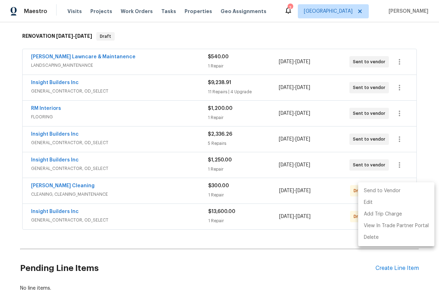
click at [371, 191] on li "Send to Vendor" at bounding box center [396, 191] width 76 height 12
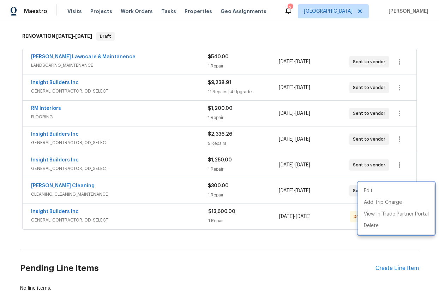
click at [345, 234] on div at bounding box center [219, 150] width 439 height 301
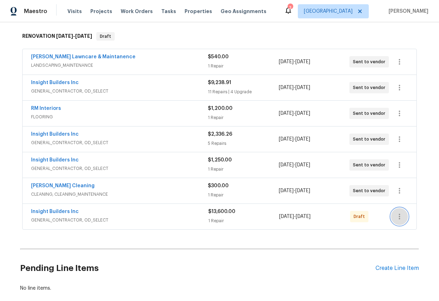
click at [402, 215] on icon "button" at bounding box center [399, 216] width 8 height 8
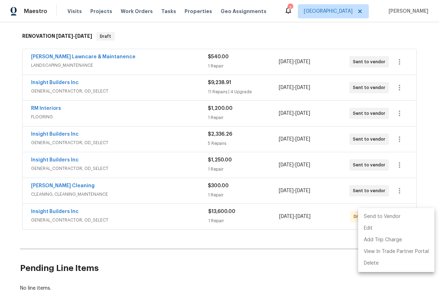
click at [370, 219] on li "Send to Vendor" at bounding box center [396, 217] width 76 height 12
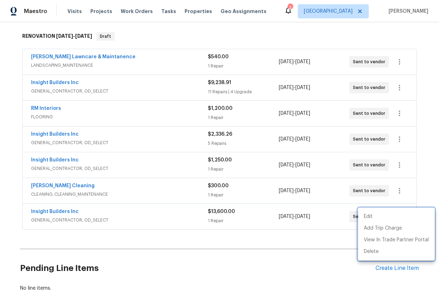
click at [209, 240] on div at bounding box center [219, 150] width 439 height 301
